Goal: Task Accomplishment & Management: Complete application form

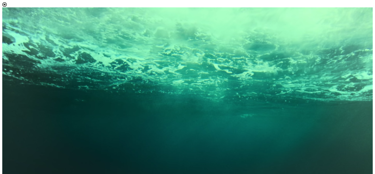
scroll to position [3, 26]
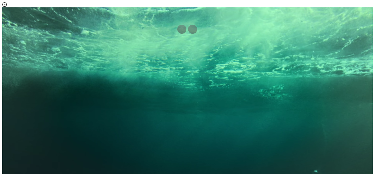
select select "[object Object]"
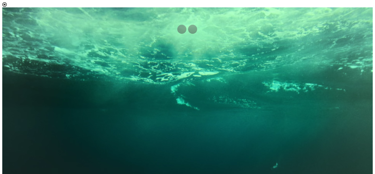
scroll to position [80, 0]
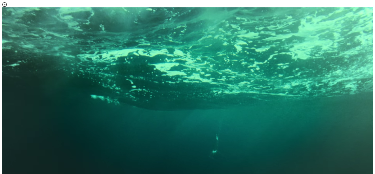
scroll to position [3, 26]
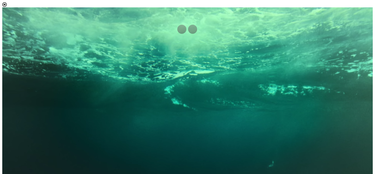
drag, startPoint x: 336, startPoint y: 90, endPoint x: 339, endPoint y: 102, distance: 11.7
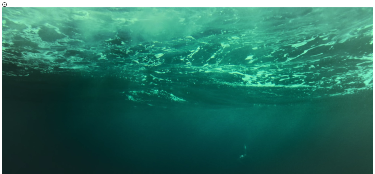
scroll to position [38, 0]
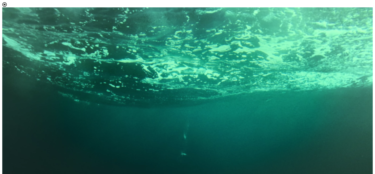
scroll to position [3, 26]
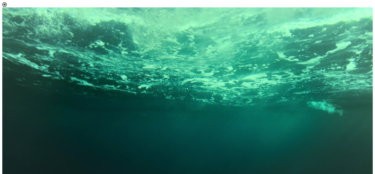
drag, startPoint x: 300, startPoint y: 95, endPoint x: 224, endPoint y: 110, distance: 77.4
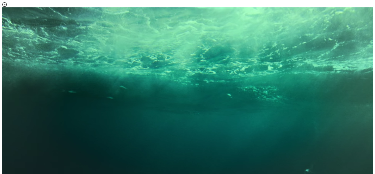
drag, startPoint x: 335, startPoint y: 86, endPoint x: 336, endPoint y: 92, distance: 6.3
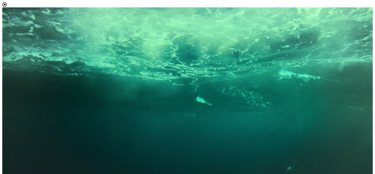
scroll to position [64, 0]
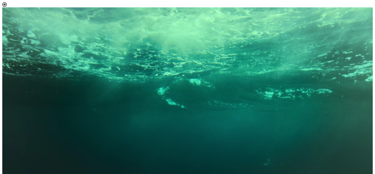
scroll to position [277, 0]
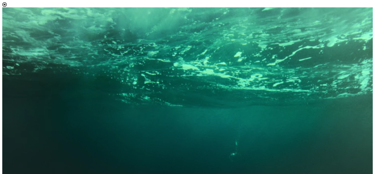
scroll to position [163, 0]
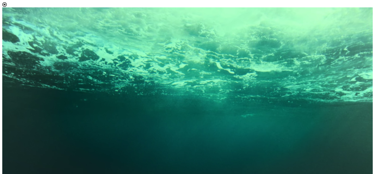
scroll to position [74, 0]
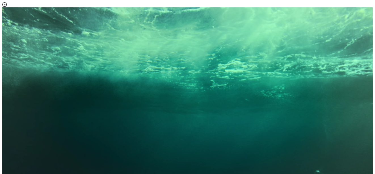
scroll to position [67, 0]
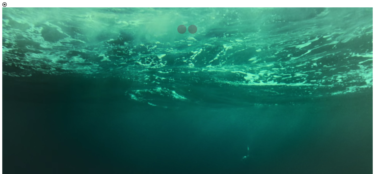
drag, startPoint x: 197, startPoint y: 75, endPoint x: 174, endPoint y: 140, distance: 68.6
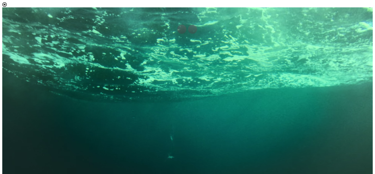
scroll to position [46, 0]
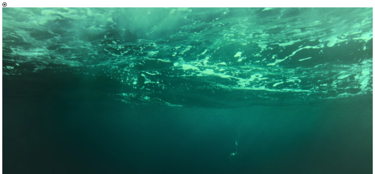
scroll to position [175, 0]
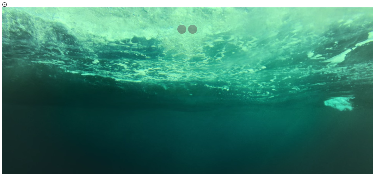
scroll to position [203, 0]
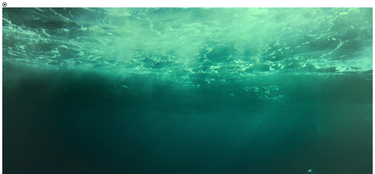
scroll to position [106, 0]
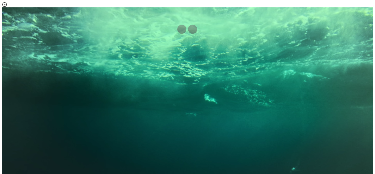
drag, startPoint x: 335, startPoint y: 116, endPoint x: 335, endPoint y: 123, distance: 6.5
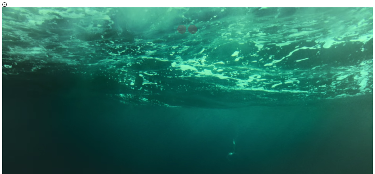
scroll to position [133, 0]
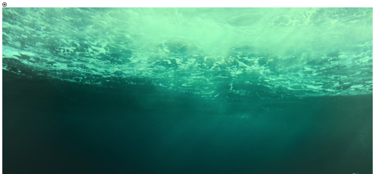
scroll to position [34, 0]
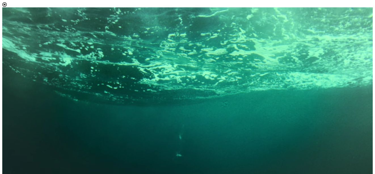
scroll to position [88, 0]
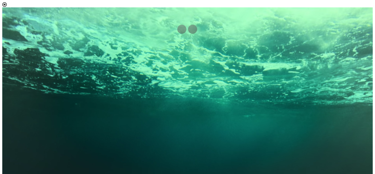
scroll to position [38, 0]
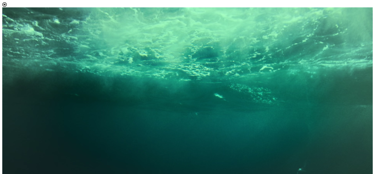
drag, startPoint x: 333, startPoint y: 105, endPoint x: 335, endPoint y: 120, distance: 15.2
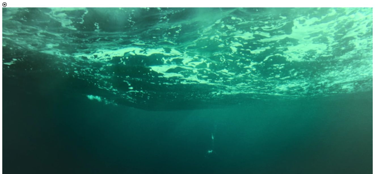
drag, startPoint x: 335, startPoint y: 111, endPoint x: 334, endPoint y: 122, distance: 11.4
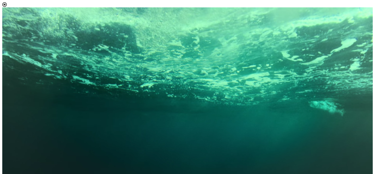
scroll to position [83, 0]
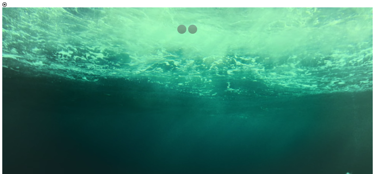
scroll to position [148, 0]
